Goal: Navigation & Orientation: Find specific page/section

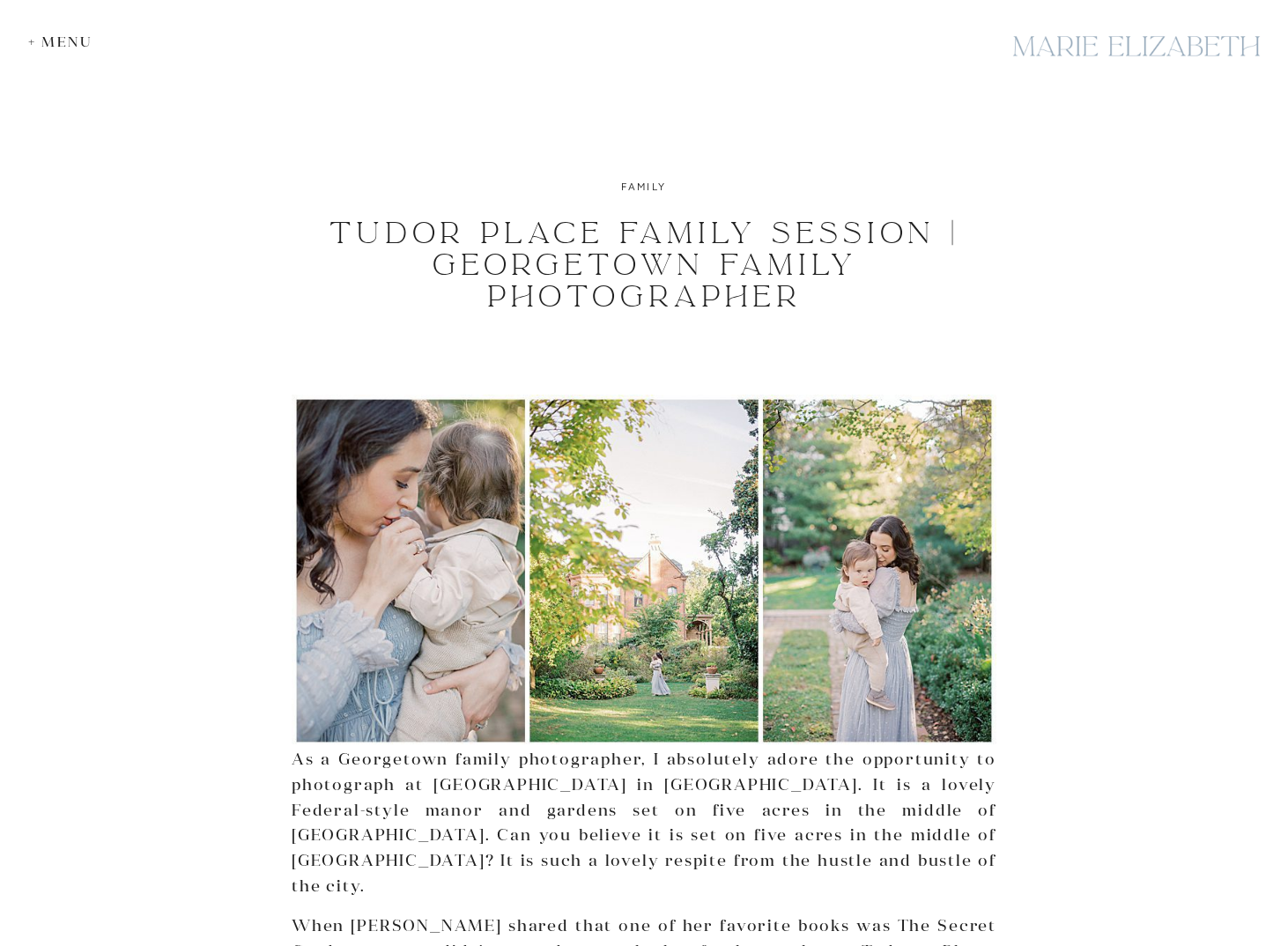
click at [1100, 41] on div at bounding box center [1136, 46] width 264 height 65
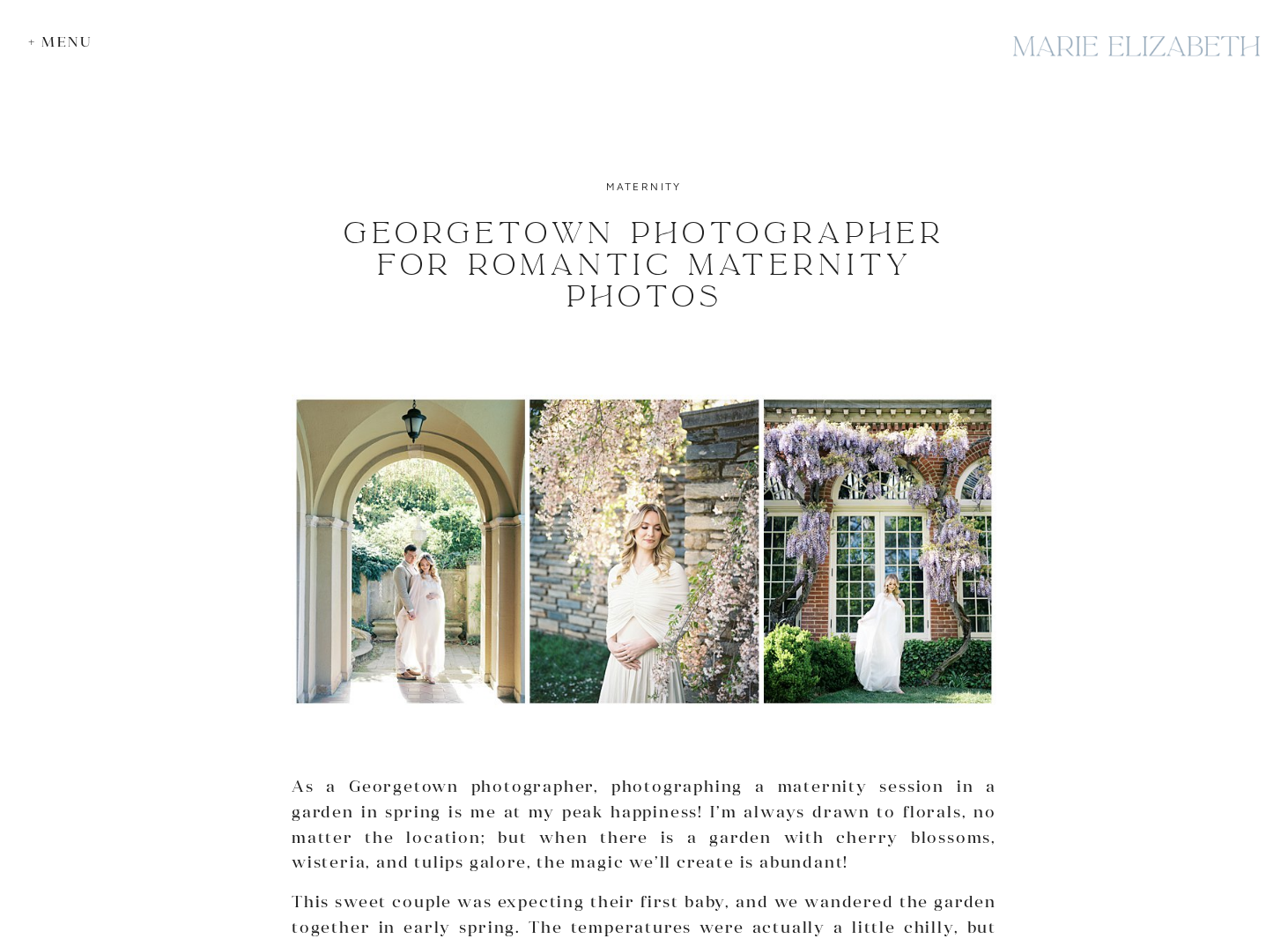
click at [58, 36] on div "+ Menu" at bounding box center [65, 41] width 73 height 17
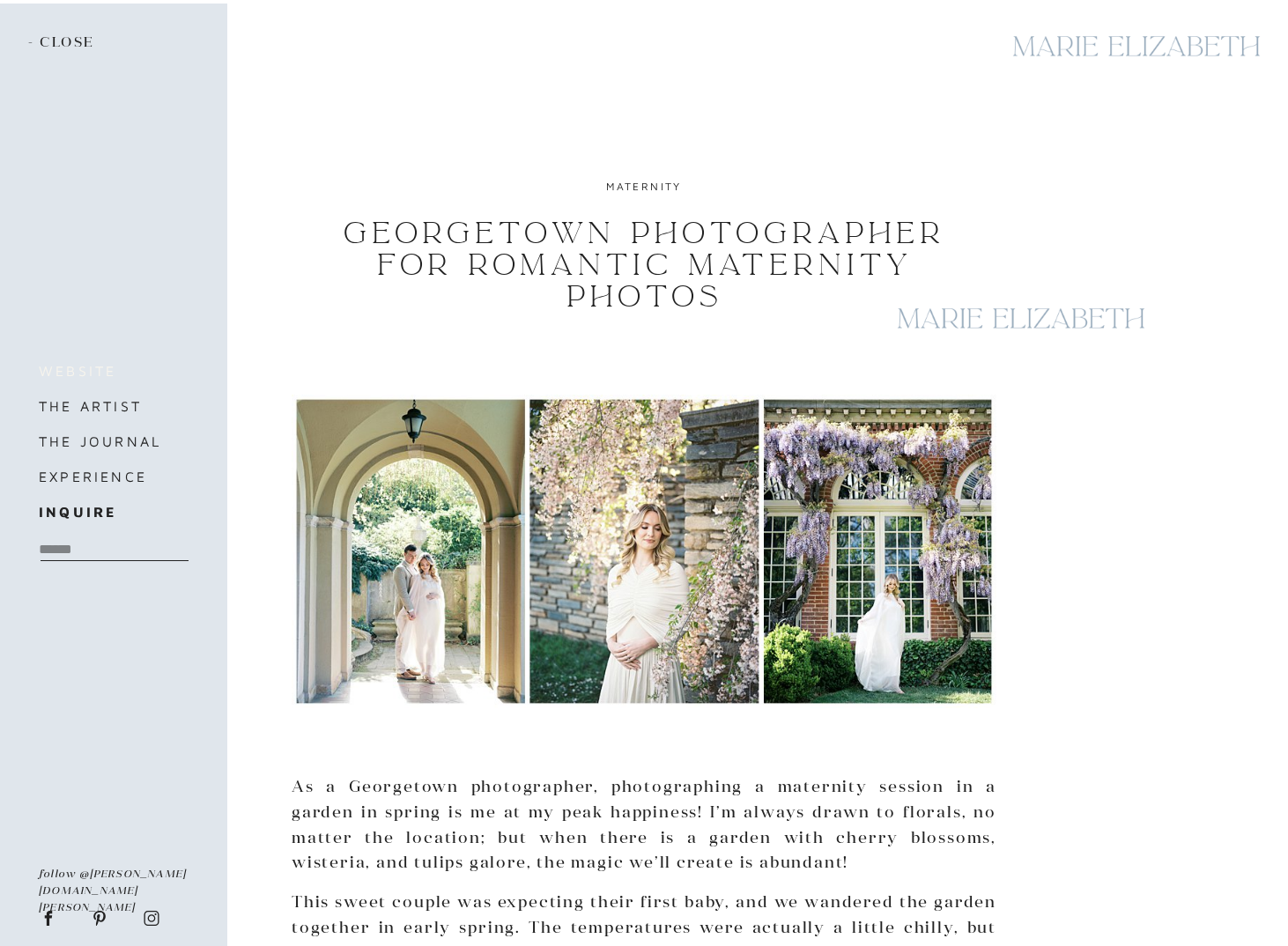
click at [89, 371] on h3 "website" at bounding box center [112, 370] width 148 height 25
